Goal: Information Seeking & Learning: Learn about a topic

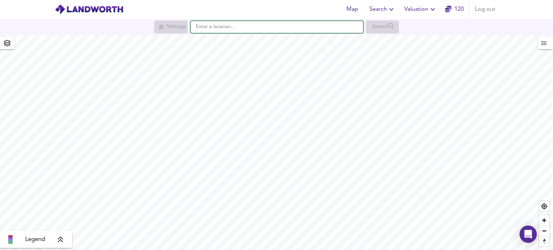
paste input "Branch Hill House, Hampstead, NW3 7LS"
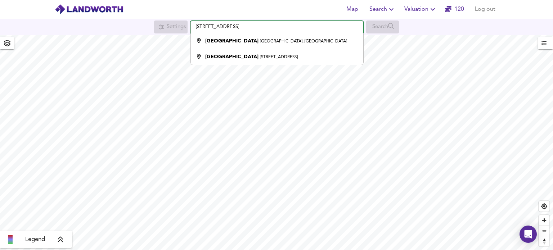
click at [244, 28] on input "Branch Hill House, Hampstead, NW3 7LS" at bounding box center [277, 27] width 173 height 12
click at [223, 27] on input "Branch Hill House, Hampstead, NW3 7LS" at bounding box center [277, 27] width 173 height 12
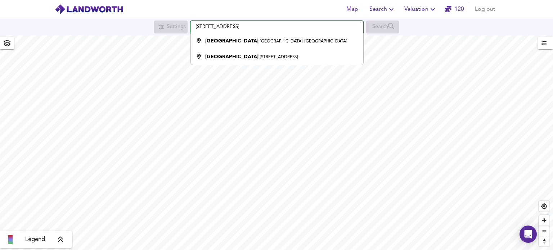
click at [222, 27] on input "Branch Hill House, Hampstead, NW3 7LS" at bounding box center [277, 27] width 173 height 12
paste input ", London NW3 7LS, UK"
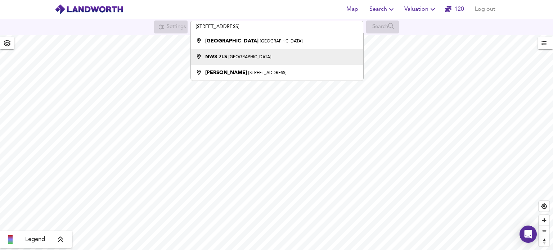
click at [236, 58] on small "[GEOGRAPHIC_DATA]" at bounding box center [250, 57] width 42 height 4
type input "London NW3 7LS"
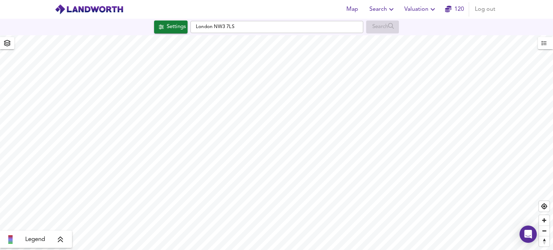
checkbox input "false"
checkbox input "true"
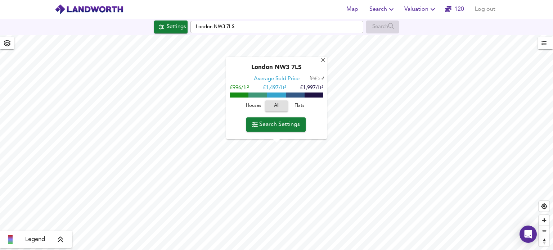
click at [299, 107] on span "Flats" at bounding box center [299, 106] width 19 height 8
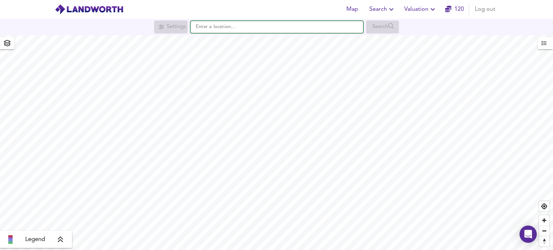
click at [231, 25] on input "text" at bounding box center [277, 27] width 173 height 12
drag, startPoint x: 231, startPoint y: 25, endPoint x: 218, endPoint y: 24, distance: 12.6
paste input "[STREET_ADDRESS]"
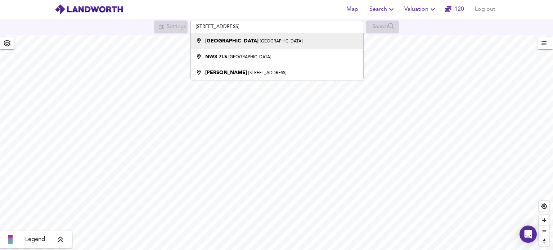
click at [224, 41] on strong "[GEOGRAPHIC_DATA]" at bounding box center [231, 41] width 53 height 5
type input "[GEOGRAPHIC_DATA], [GEOGRAPHIC_DATA]"
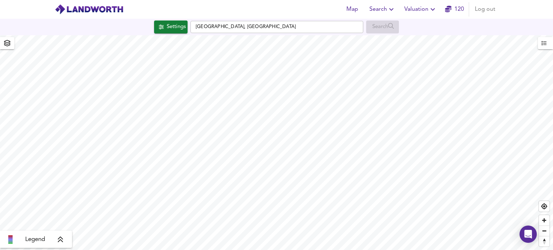
checkbox input "false"
checkbox input "true"
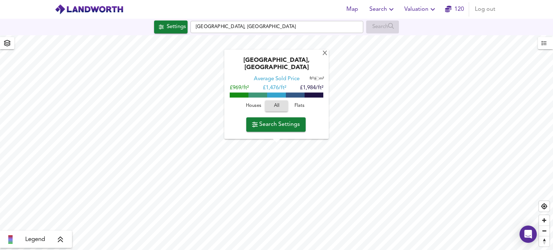
click at [298, 105] on span "Flats" at bounding box center [299, 106] width 19 height 8
